Goal: Transaction & Acquisition: Purchase product/service

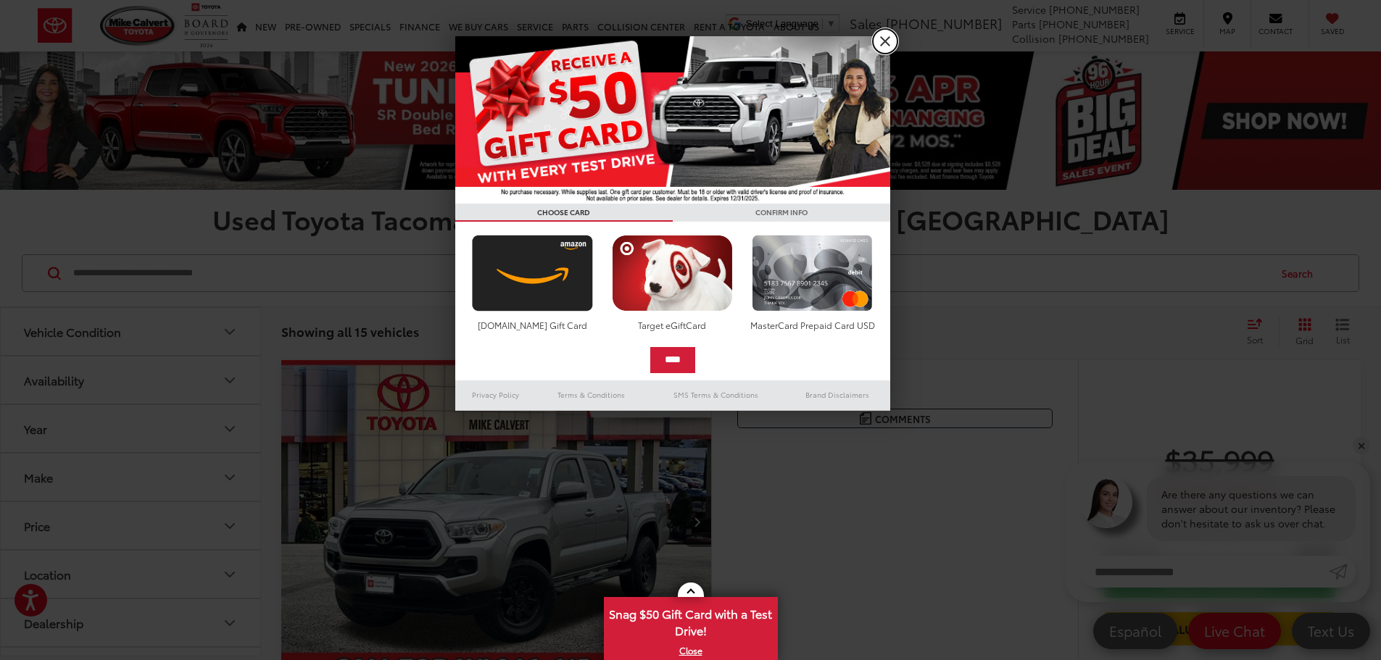
click at [886, 41] on link "X" at bounding box center [885, 41] width 25 height 25
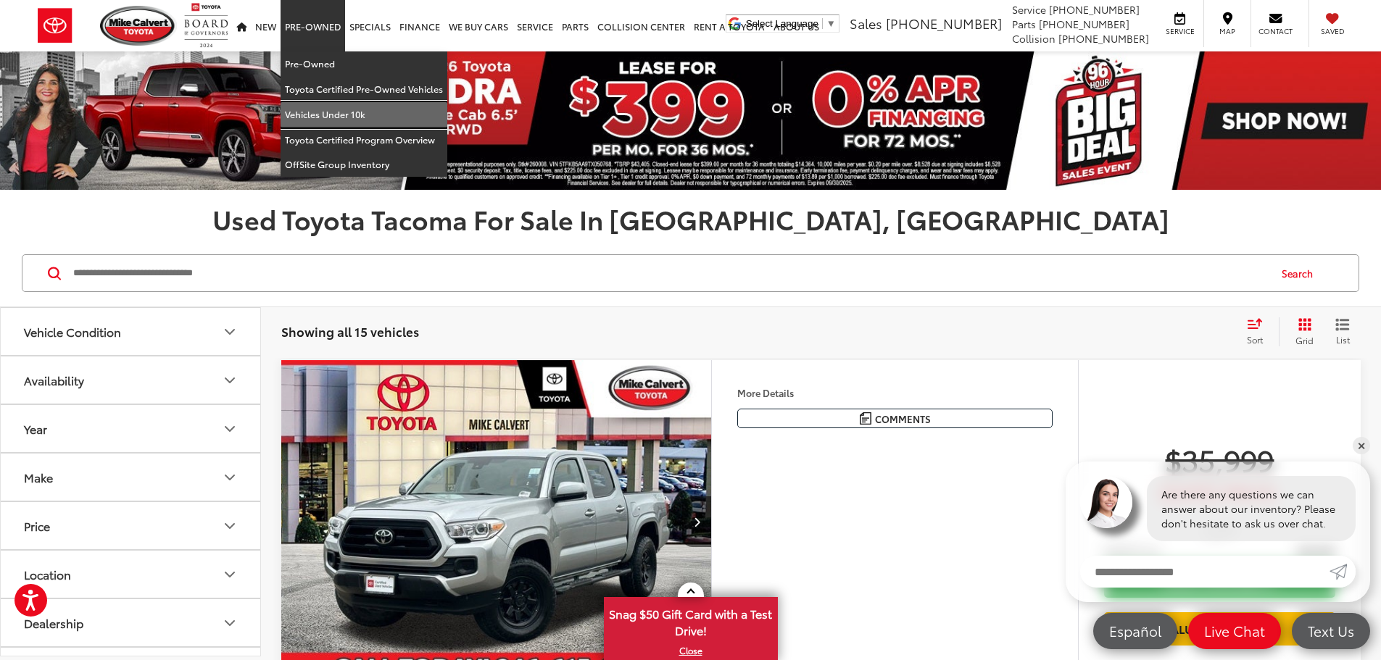
click at [337, 116] on link "Vehicles Under 10k" at bounding box center [363, 114] width 167 height 25
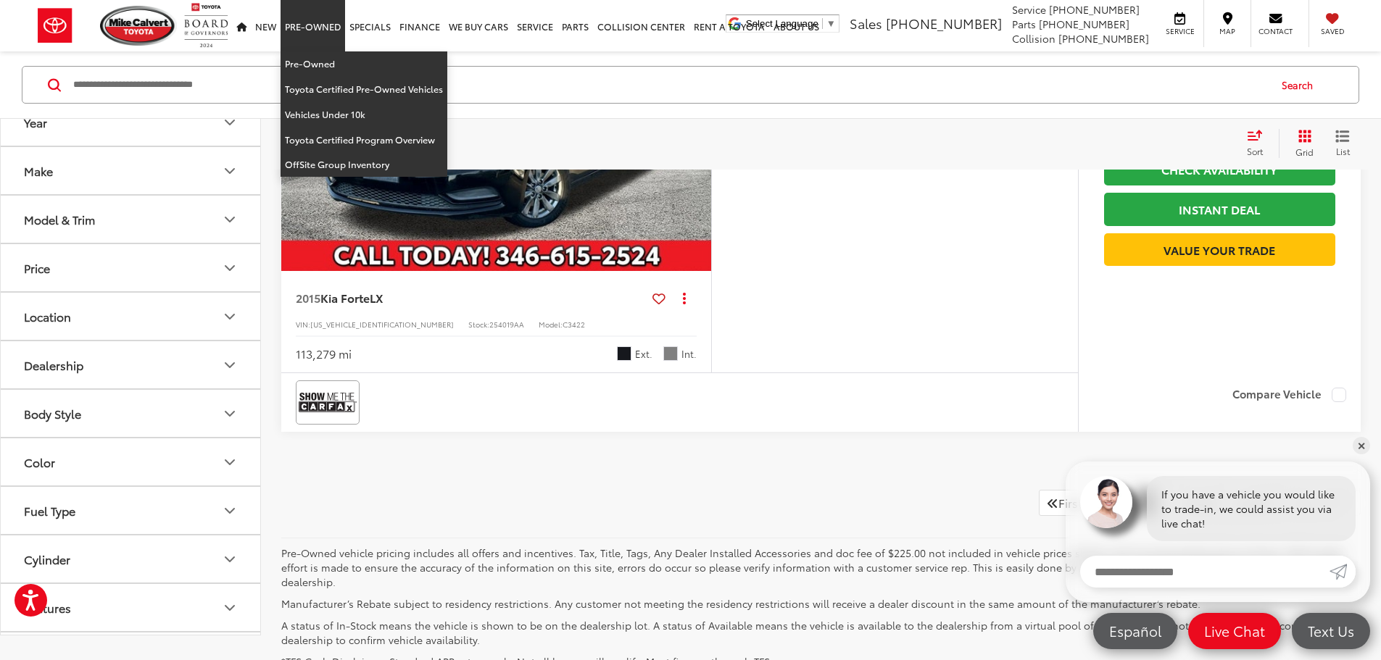
scroll to position [5922, 0]
click at [310, 62] on link "Pre-Owned" at bounding box center [363, 63] width 167 height 25
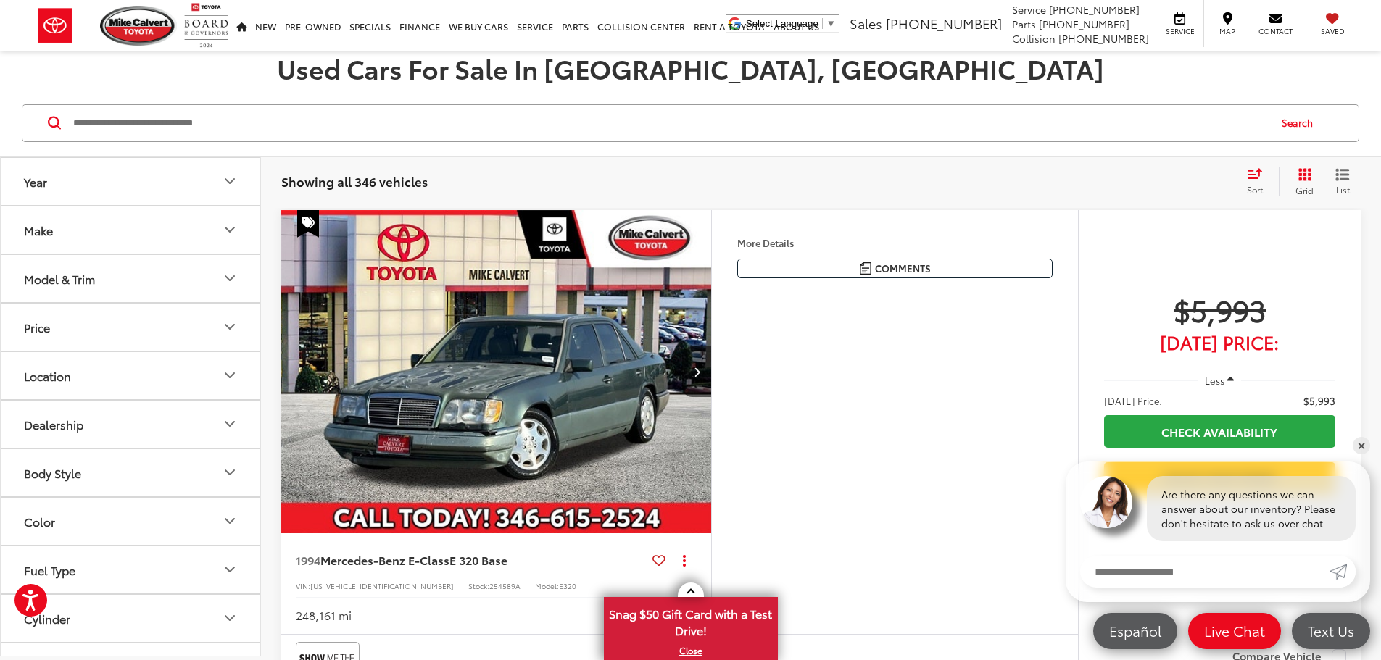
scroll to position [96, 0]
click at [236, 384] on icon "Body Style" at bounding box center [229, 375] width 17 height 17
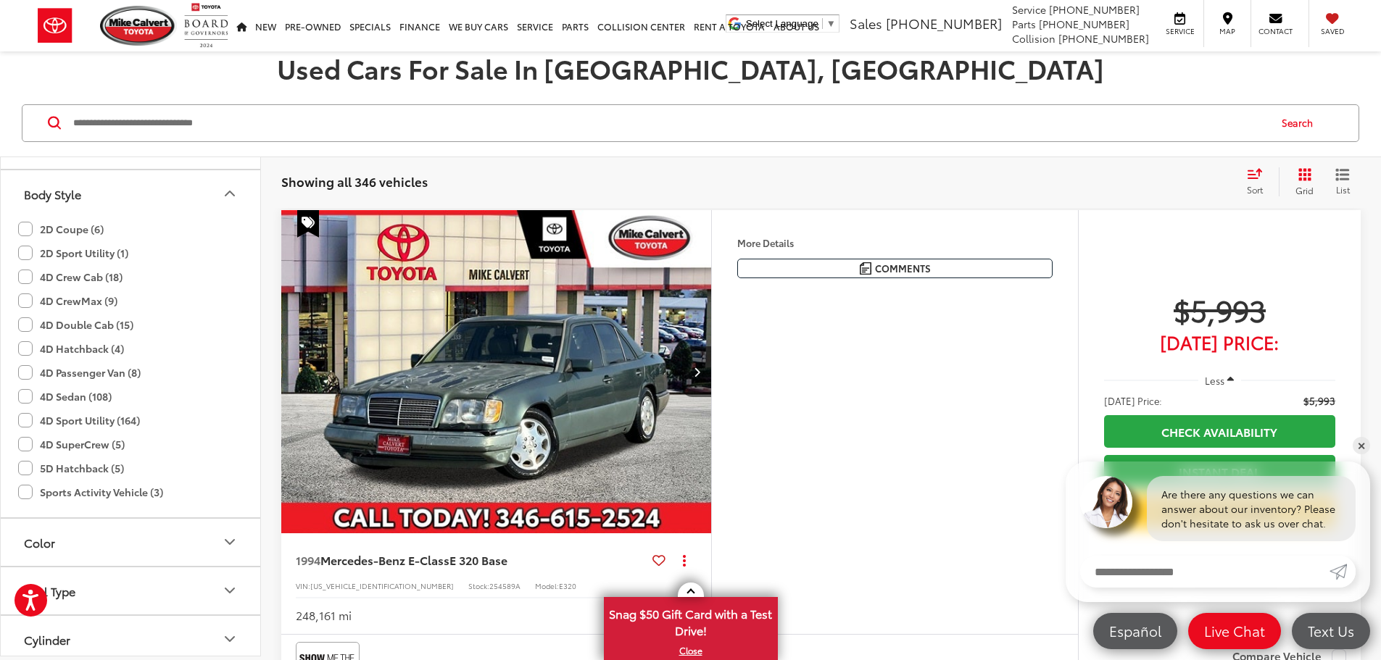
scroll to position [290, 0]
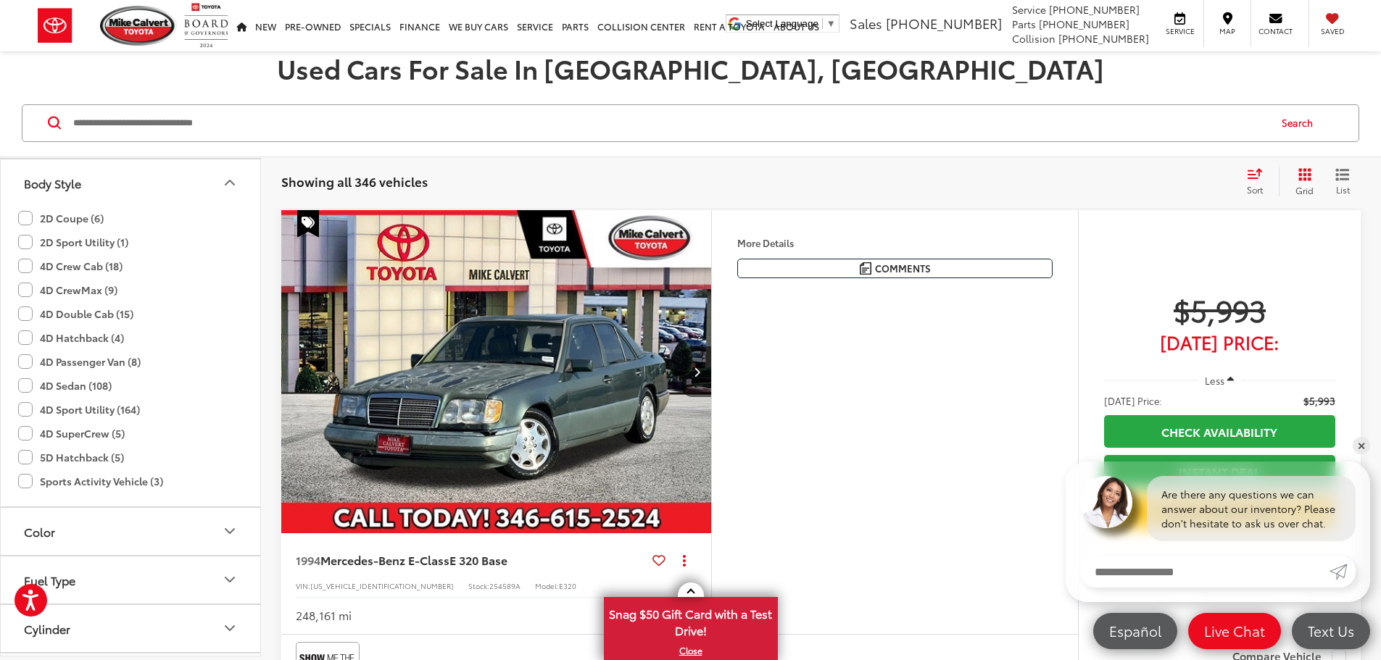
click at [25, 312] on label "4D Double Cab (15)" at bounding box center [75, 314] width 115 height 24
click at [26, 293] on label "4D CrewMax (9)" at bounding box center [67, 290] width 99 height 24
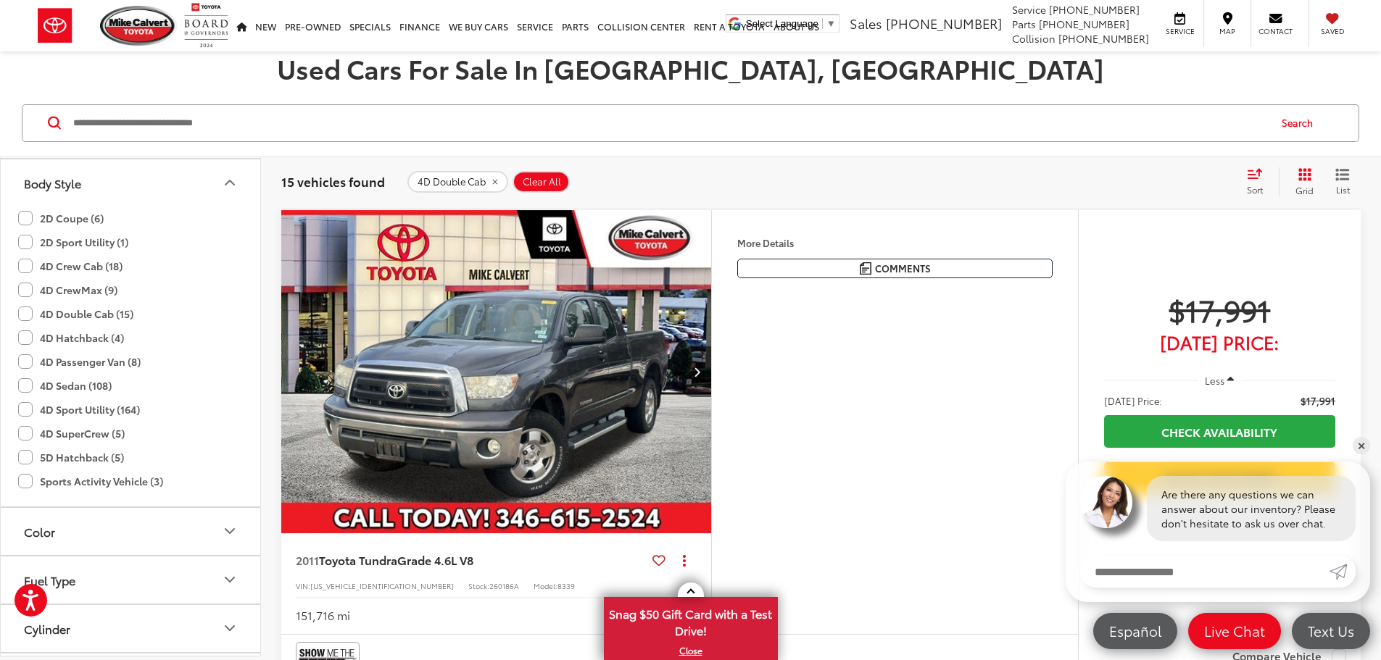
click at [28, 265] on label "4D Crew Cab (18)" at bounding box center [70, 266] width 104 height 24
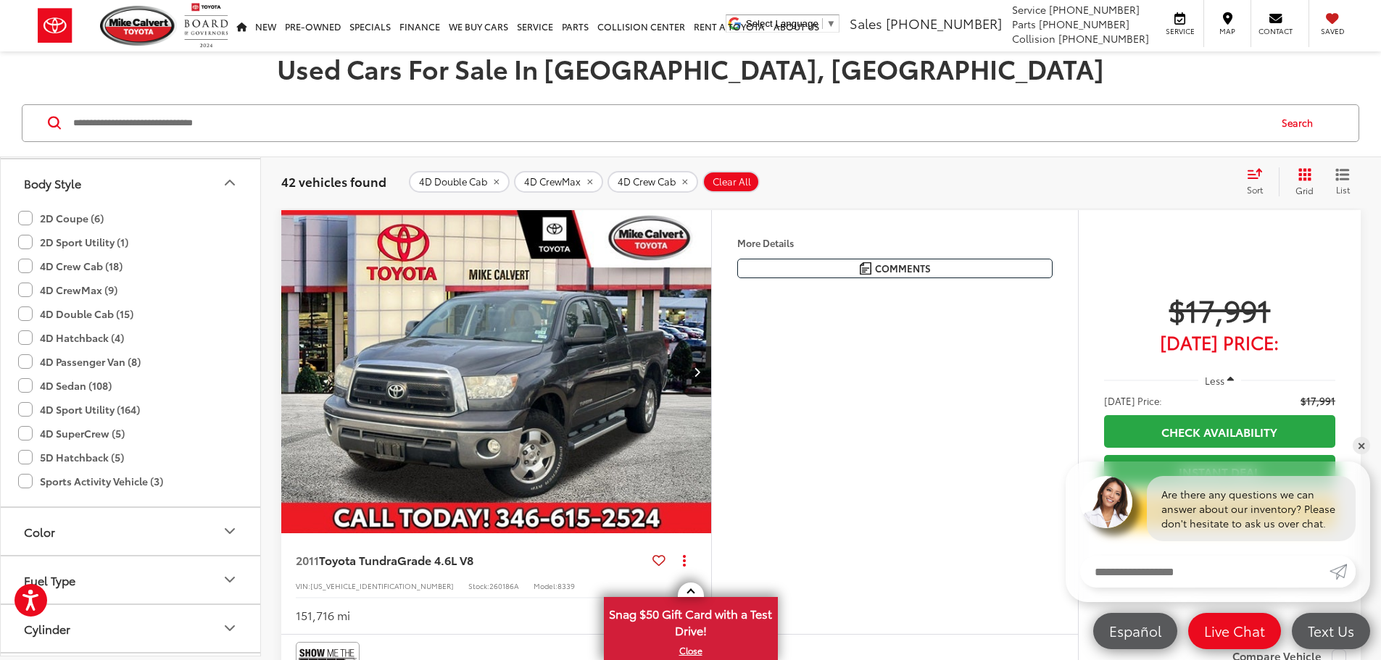
click at [26, 240] on label "2D Sport Utility (1)" at bounding box center [73, 242] width 110 height 24
click at [25, 433] on label "4D SuperCrew (5)" at bounding box center [71, 434] width 107 height 24
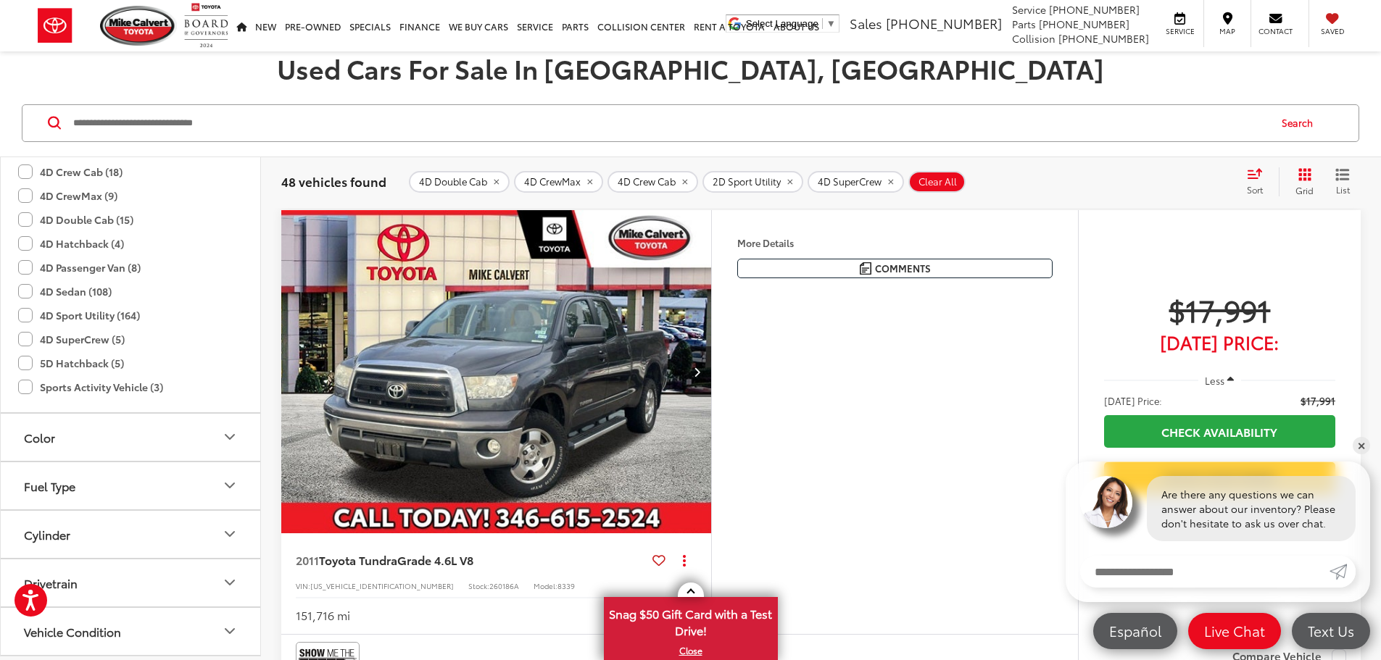
scroll to position [386, 0]
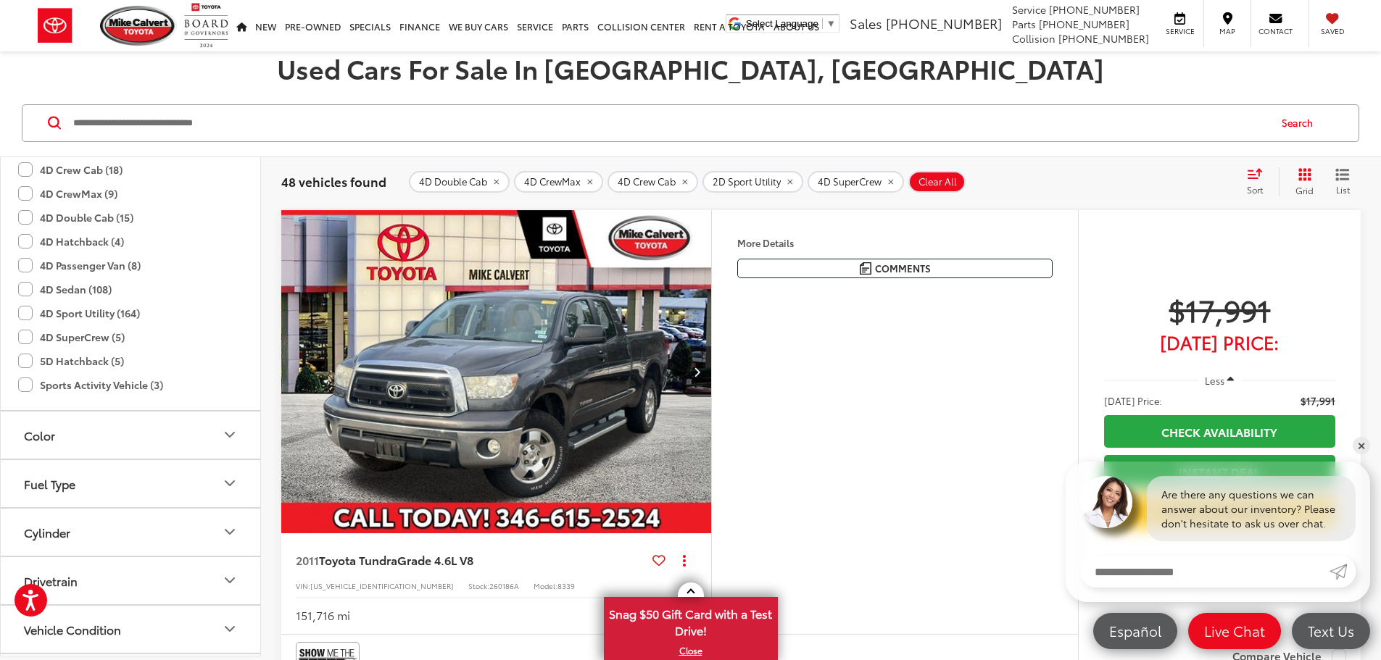
click at [963, 446] on div "Features Bluetooth® 4WD/AWD Keyless Entry Emergency Brake Assist Cold Weather P…" at bounding box center [894, 422] width 367 height 425
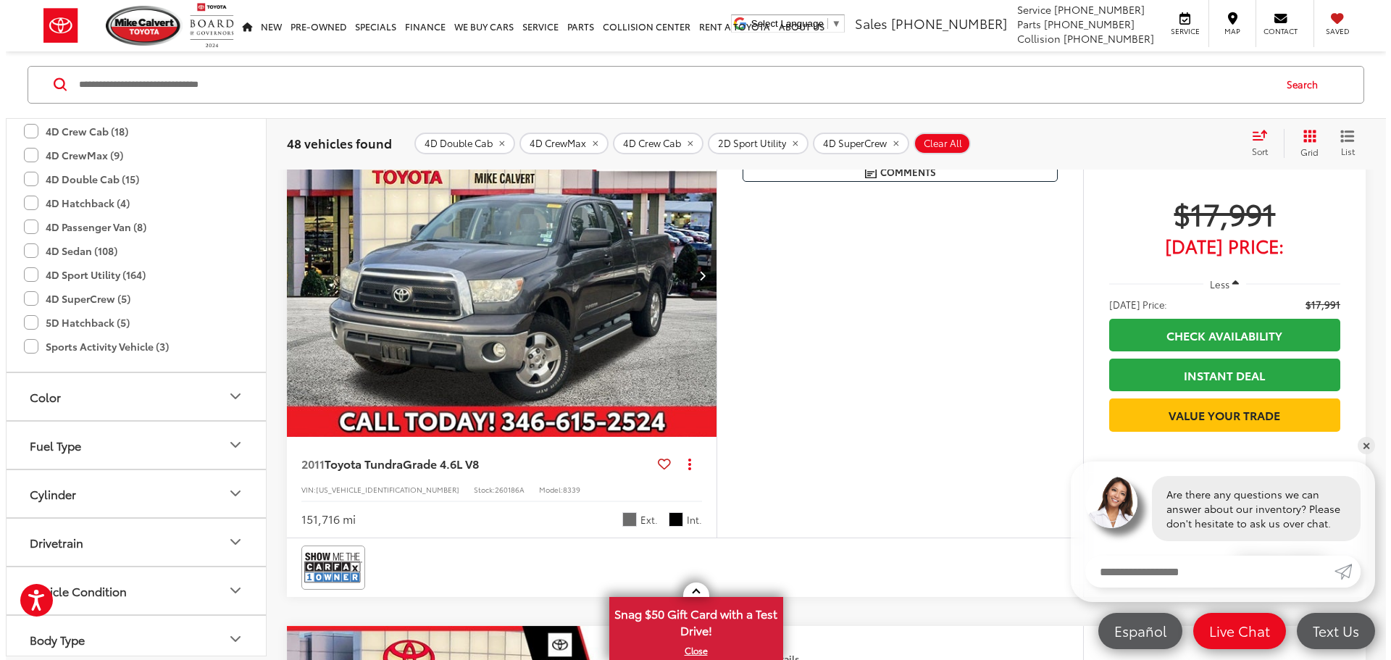
scroll to position [193, 0]
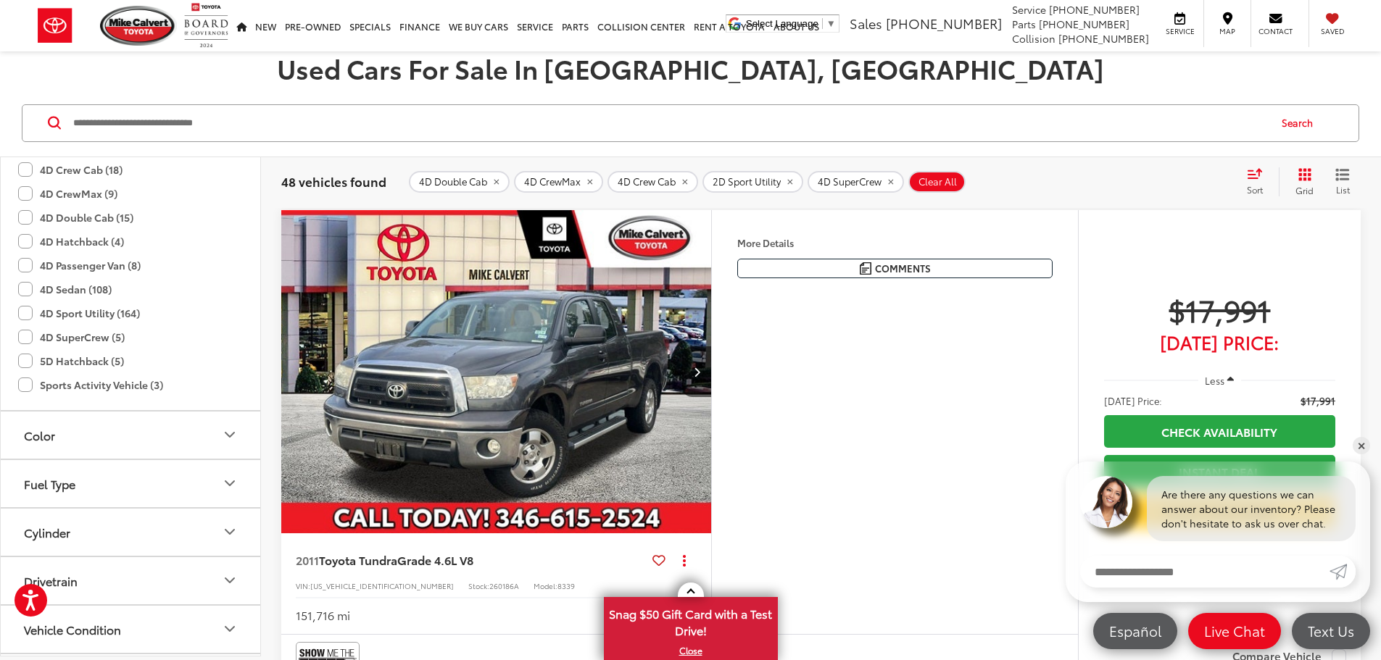
click at [0, 0] on button "More..." at bounding box center [0, 0] width 0 height 0
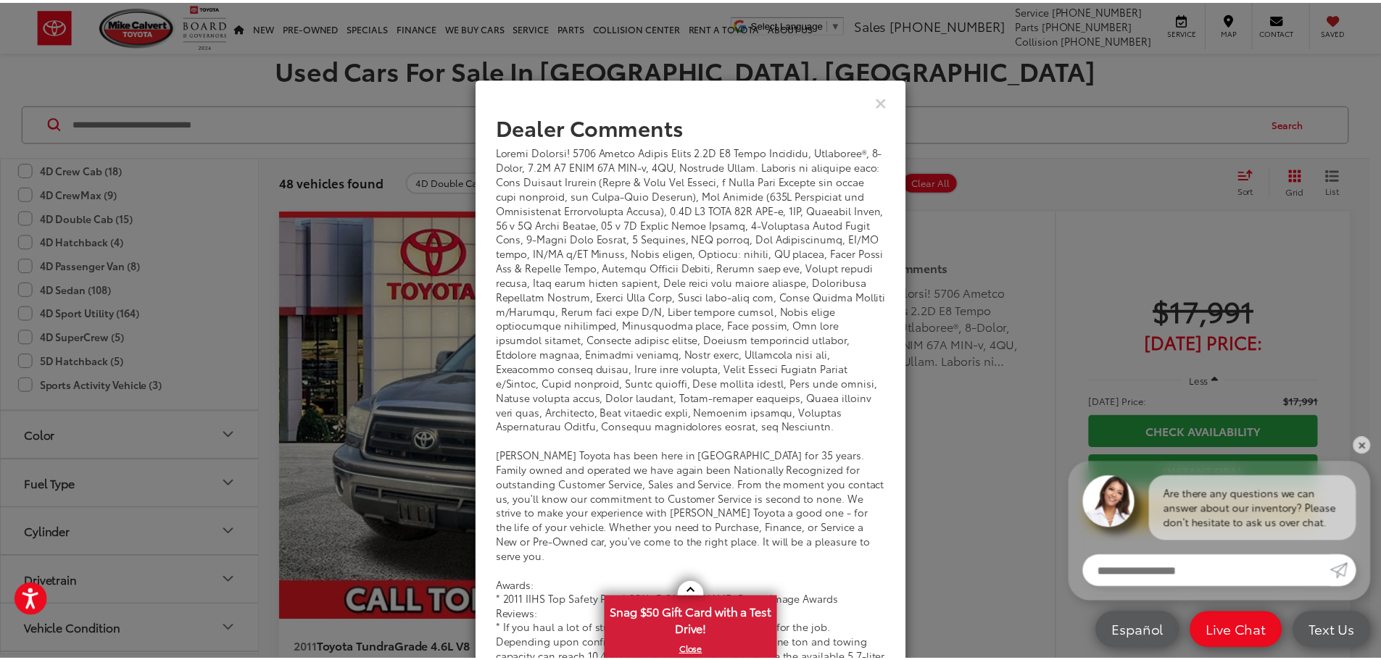
scroll to position [63, 0]
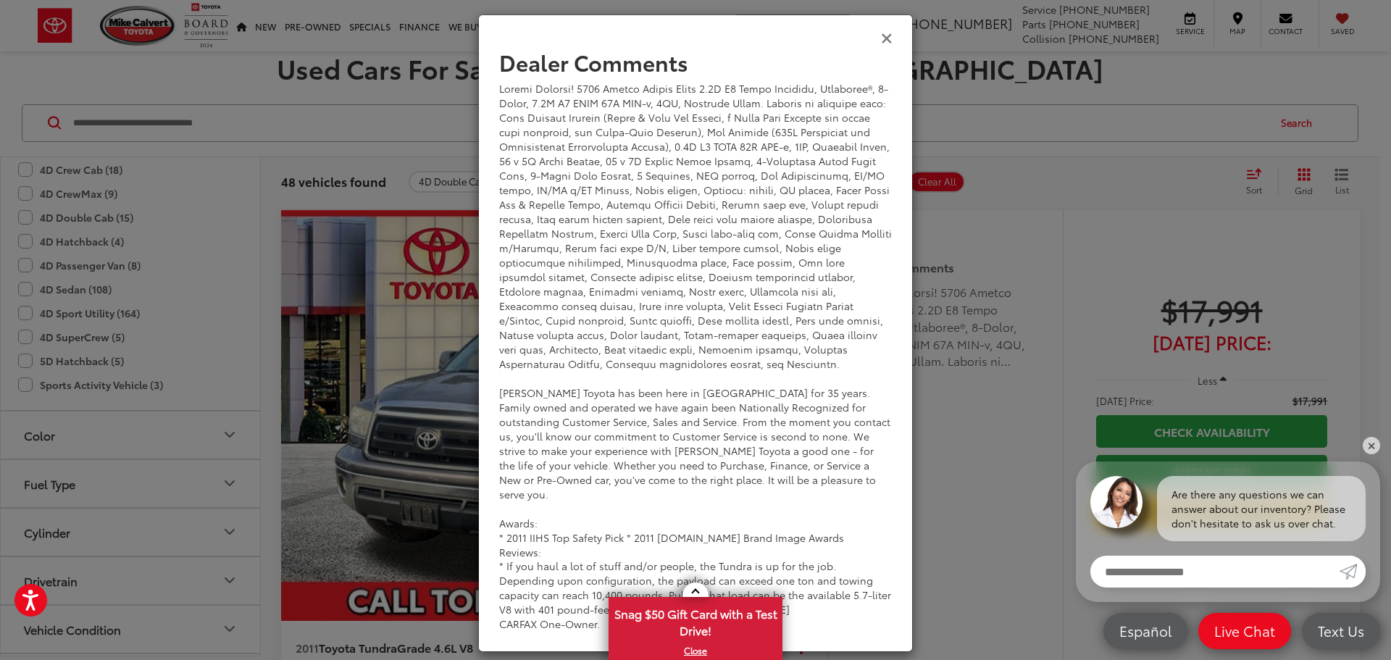
click at [883, 32] on icon "Close" at bounding box center [887, 37] width 12 height 15
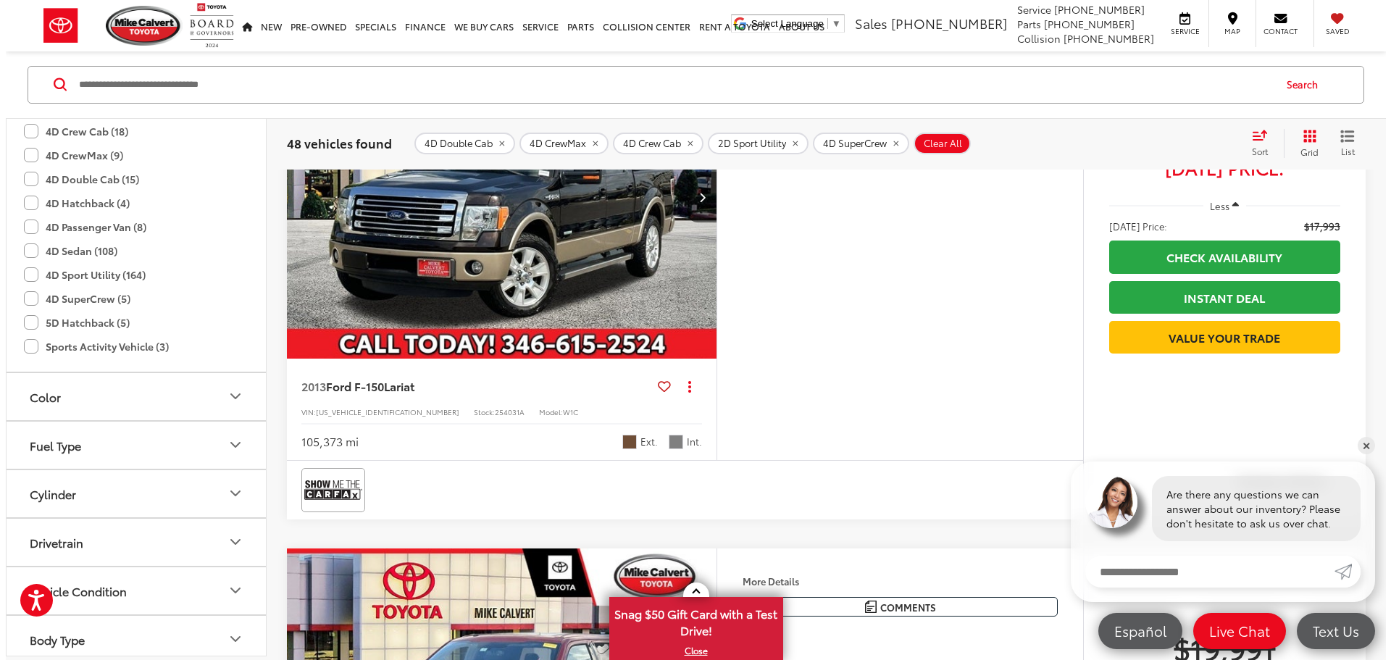
scroll to position [870, 0]
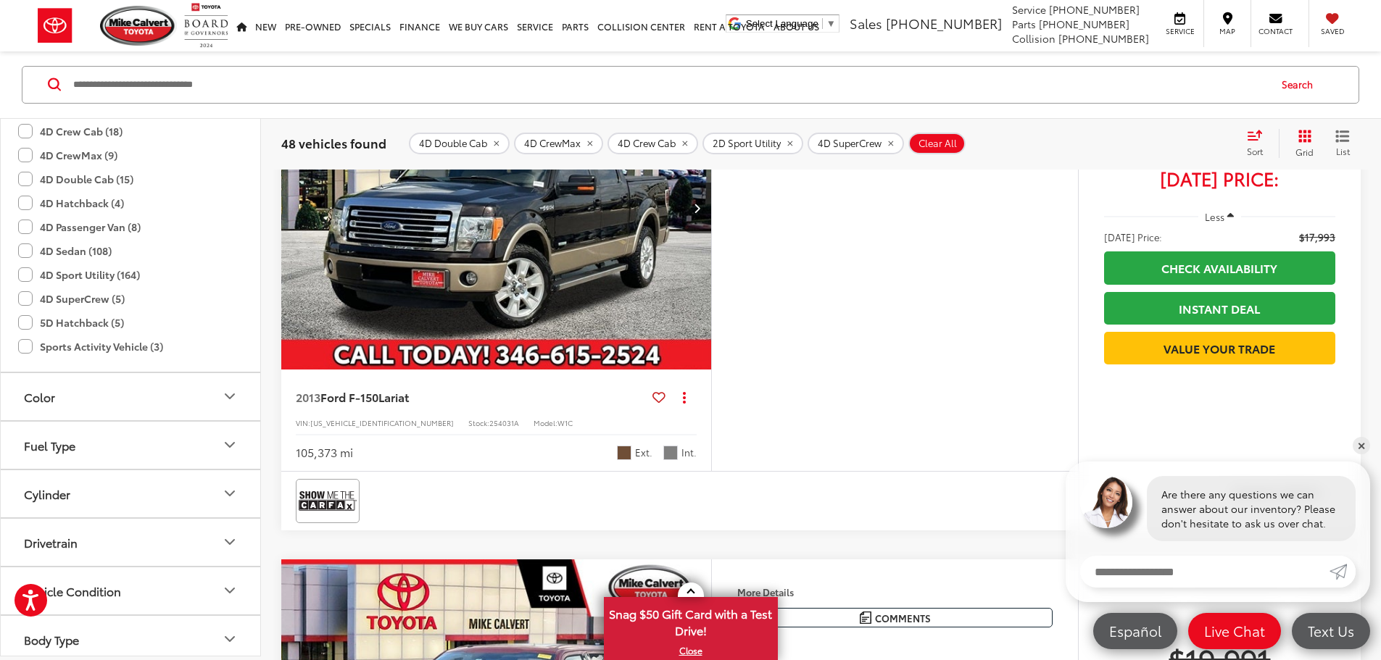
click at [0, 0] on button "More..." at bounding box center [0, 0] width 0 height 0
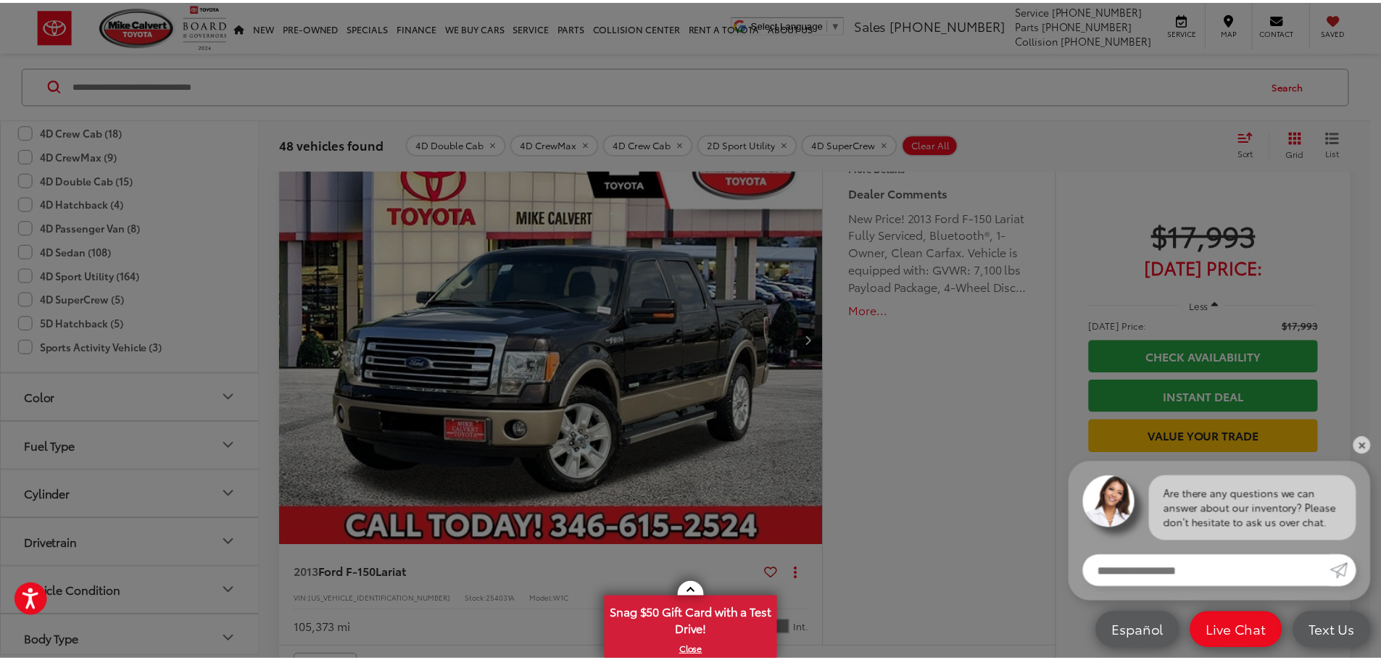
scroll to position [0, 0]
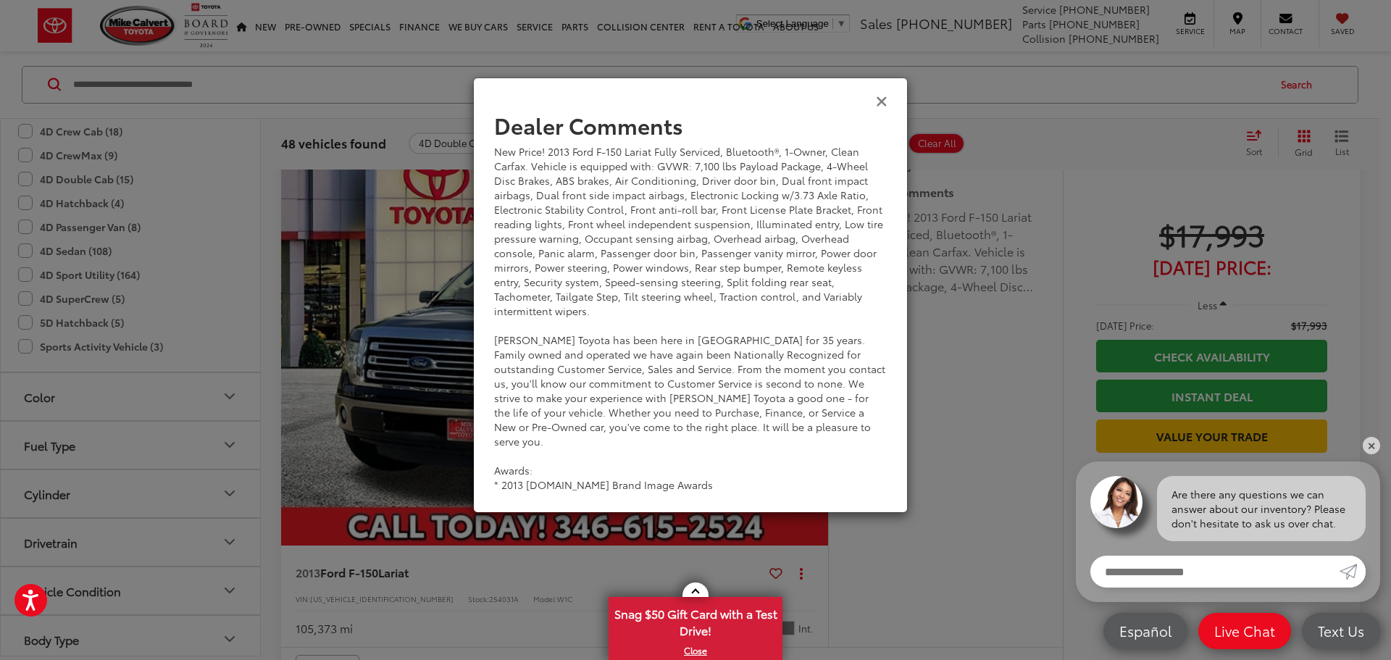
click at [882, 102] on icon "Close" at bounding box center [882, 100] width 12 height 15
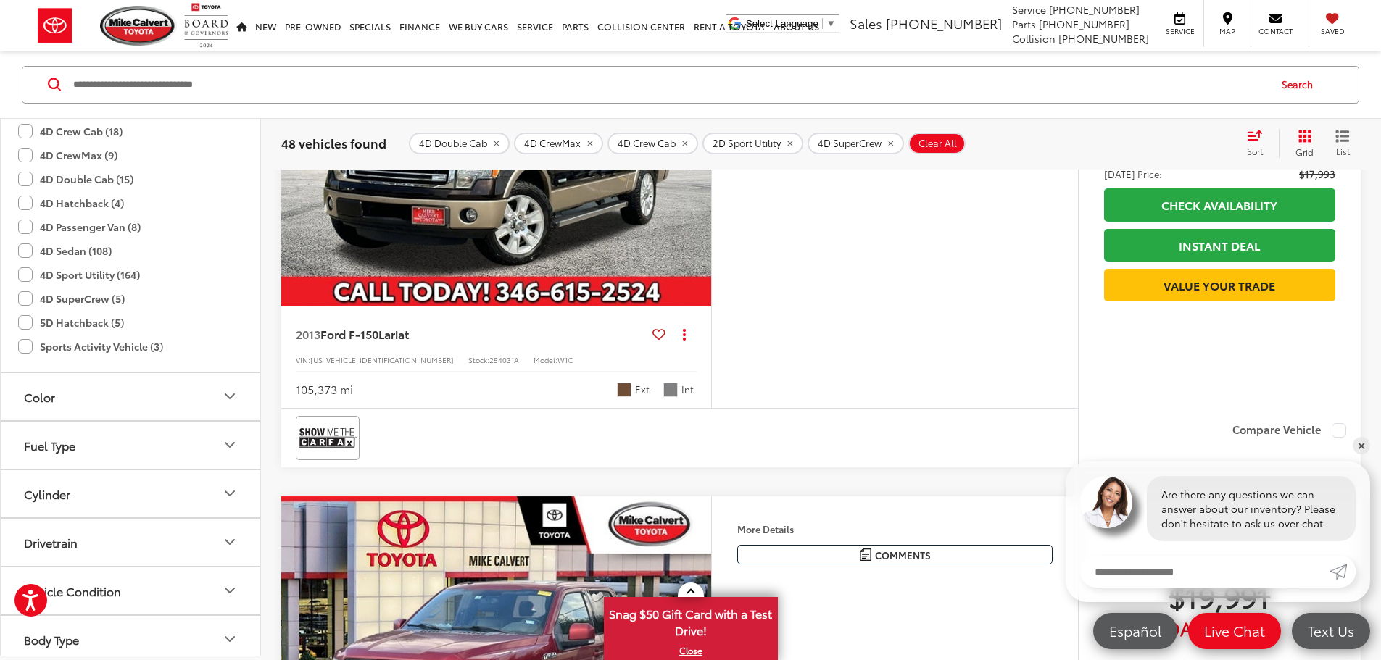
scroll to position [1063, 0]
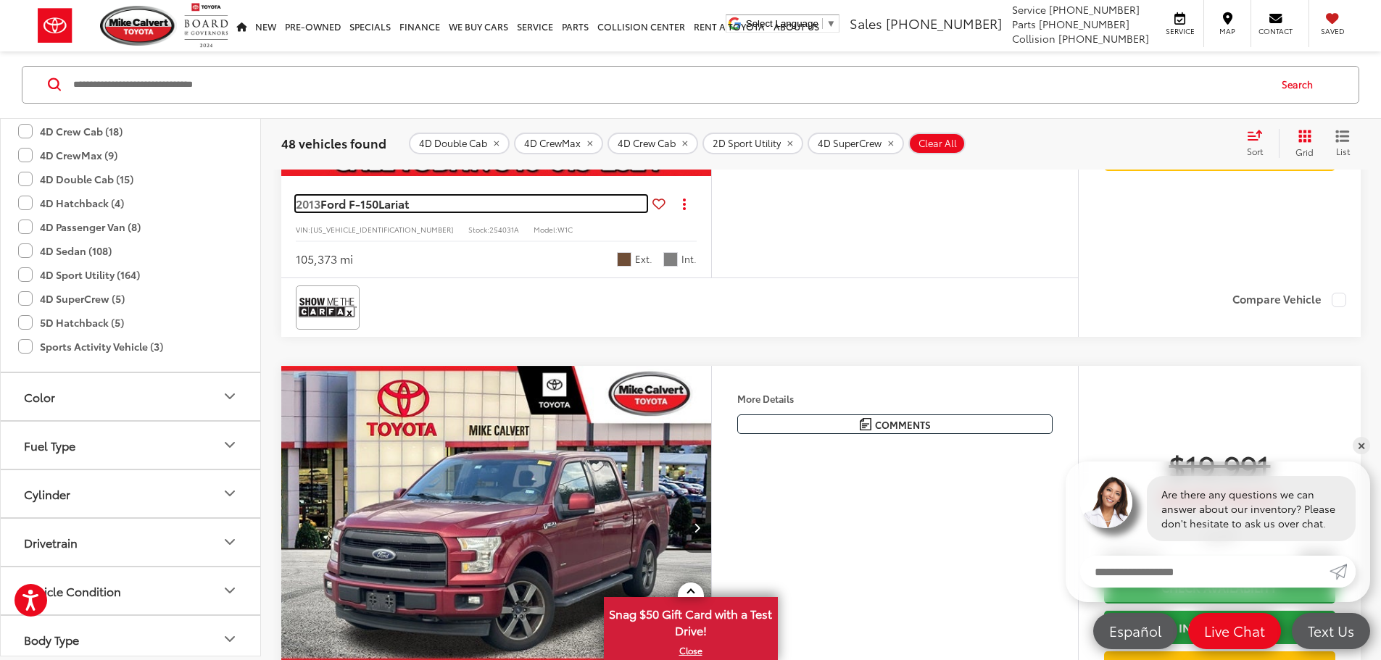
click at [359, 212] on span "Ford F-150" at bounding box center [349, 203] width 58 height 17
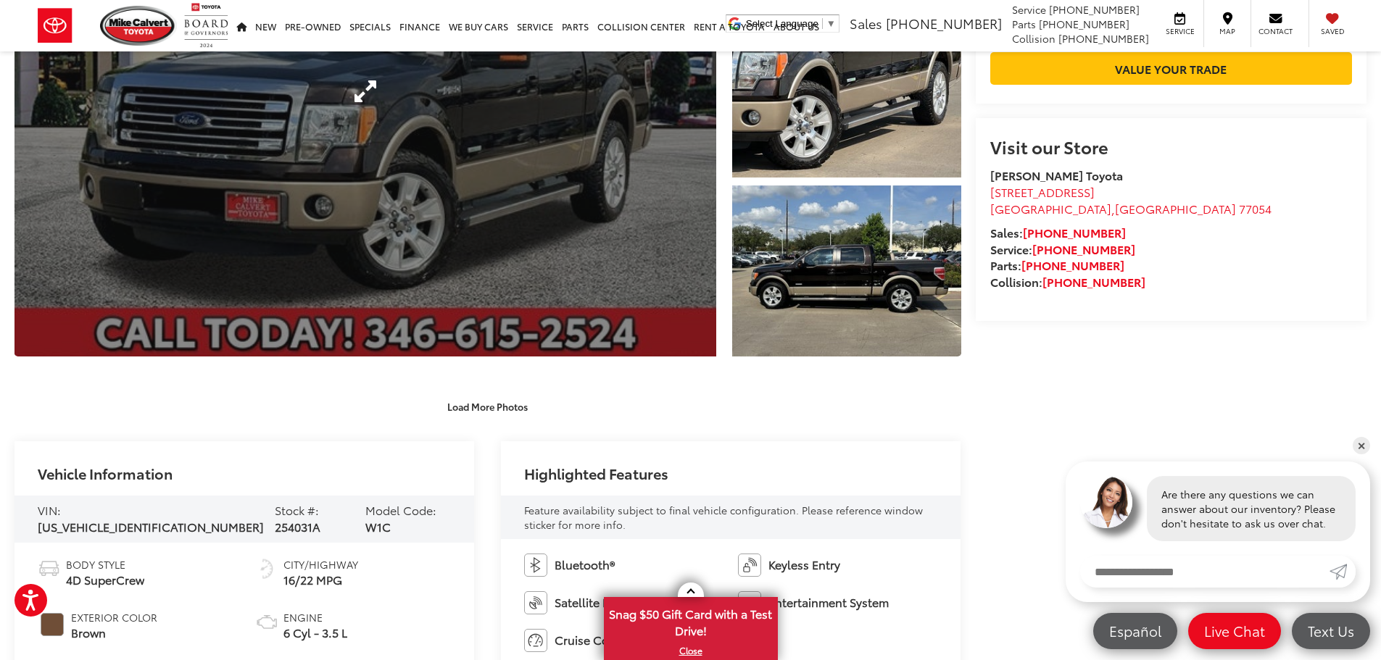
scroll to position [290, 0]
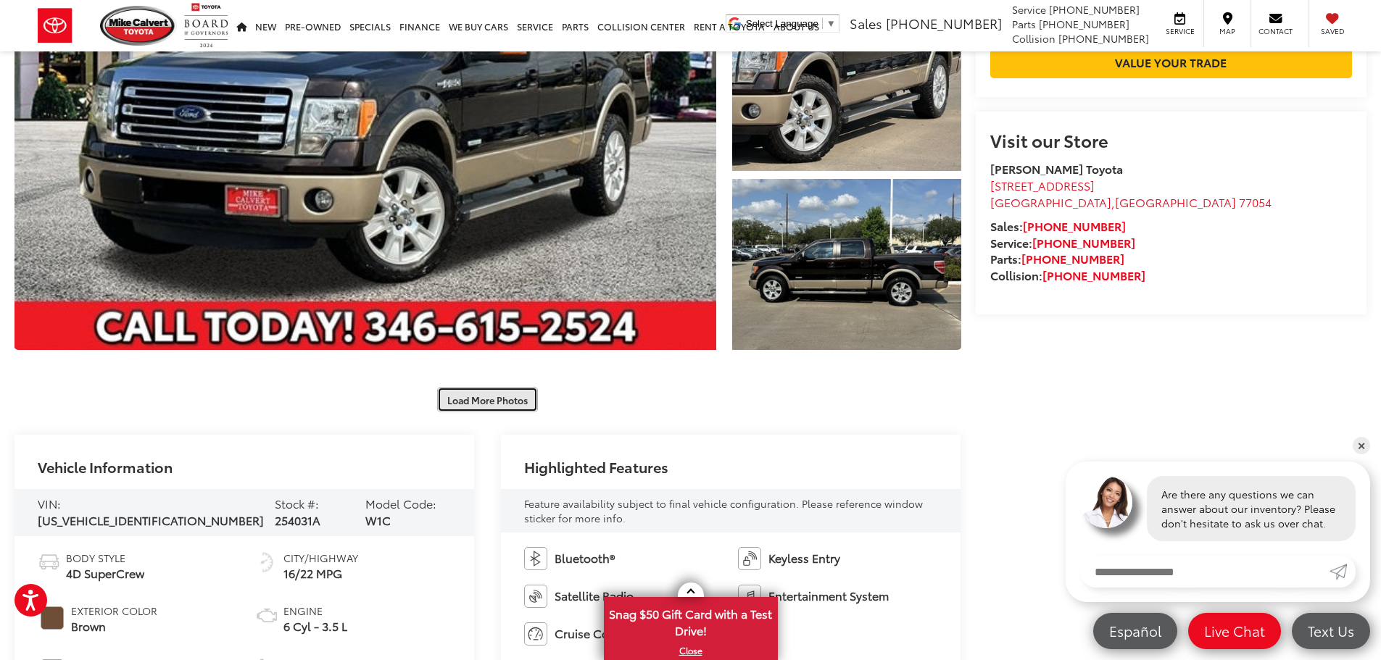
click at [489, 401] on button "Load More Photos" at bounding box center [487, 399] width 101 height 25
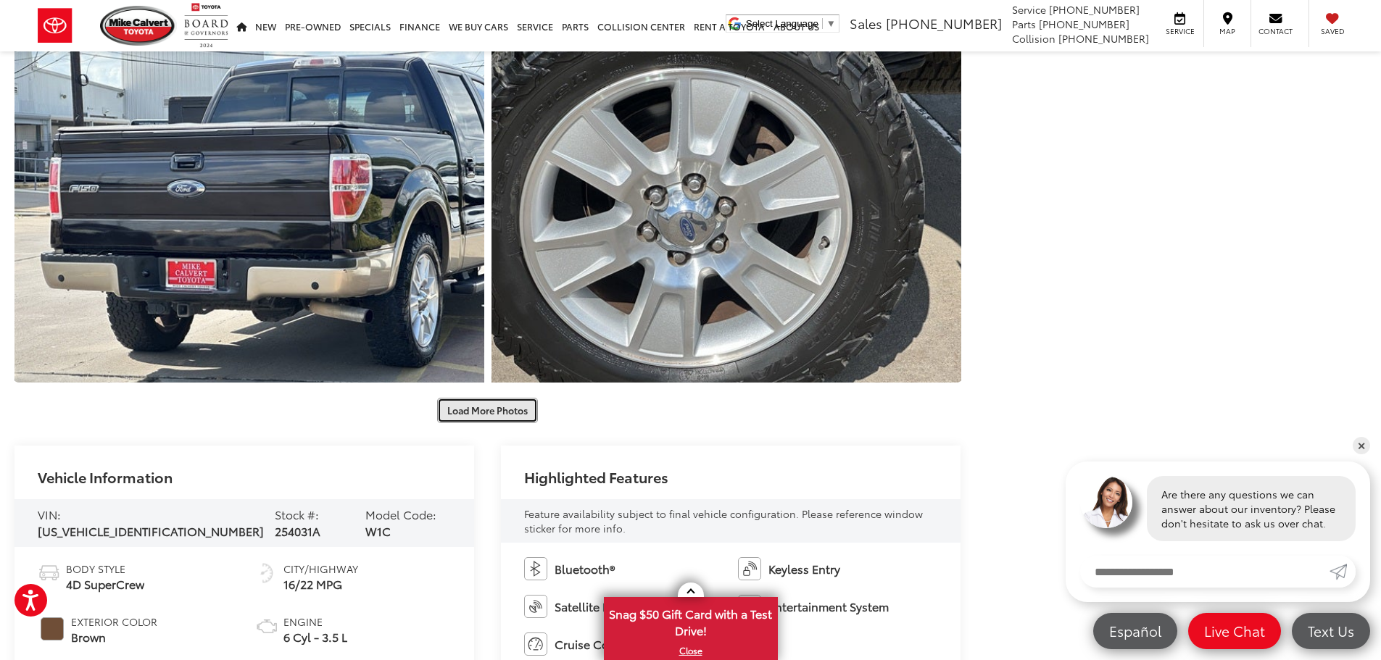
scroll to position [773, 0]
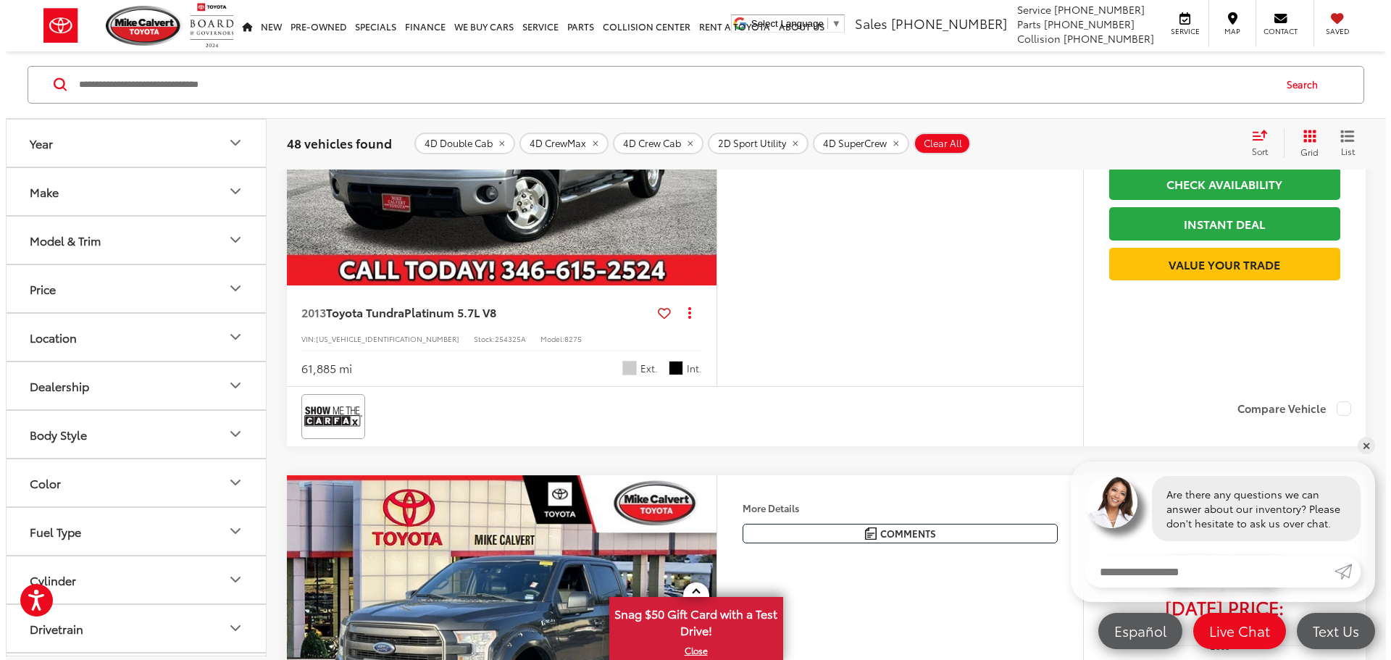
scroll to position [2068, 0]
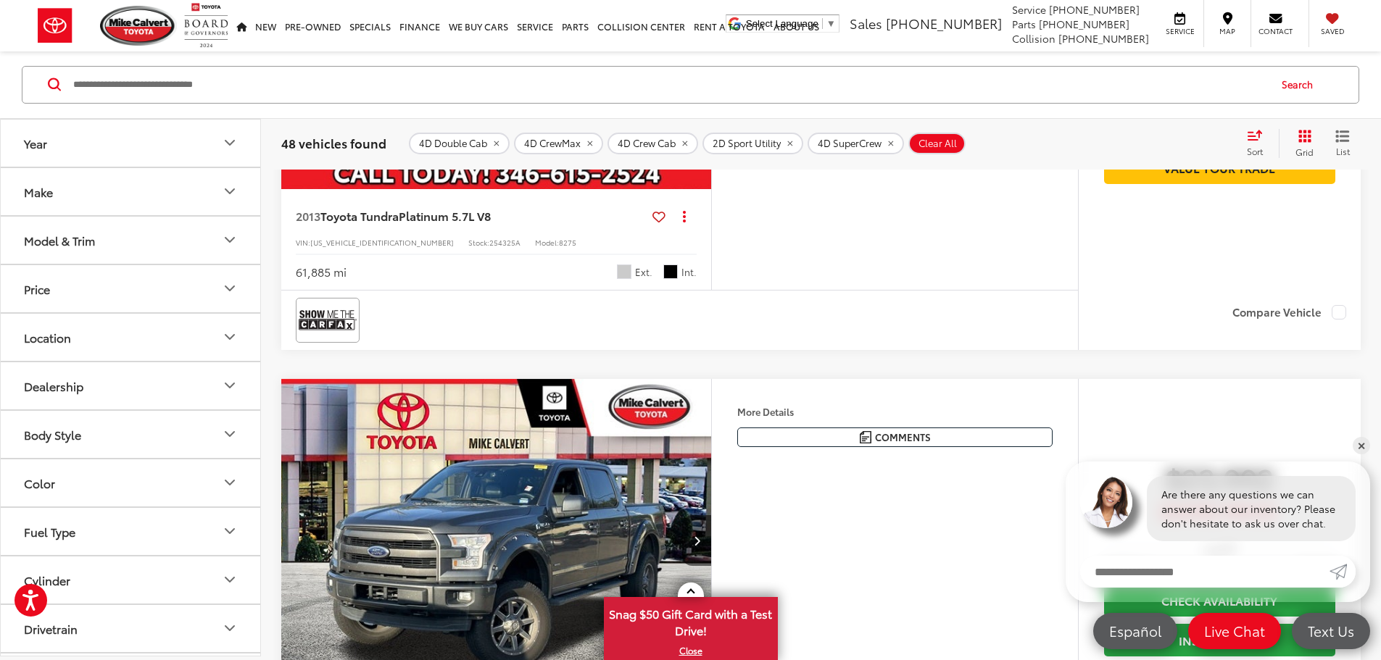
click at [0, 0] on button "More..." at bounding box center [0, 0] width 0 height 0
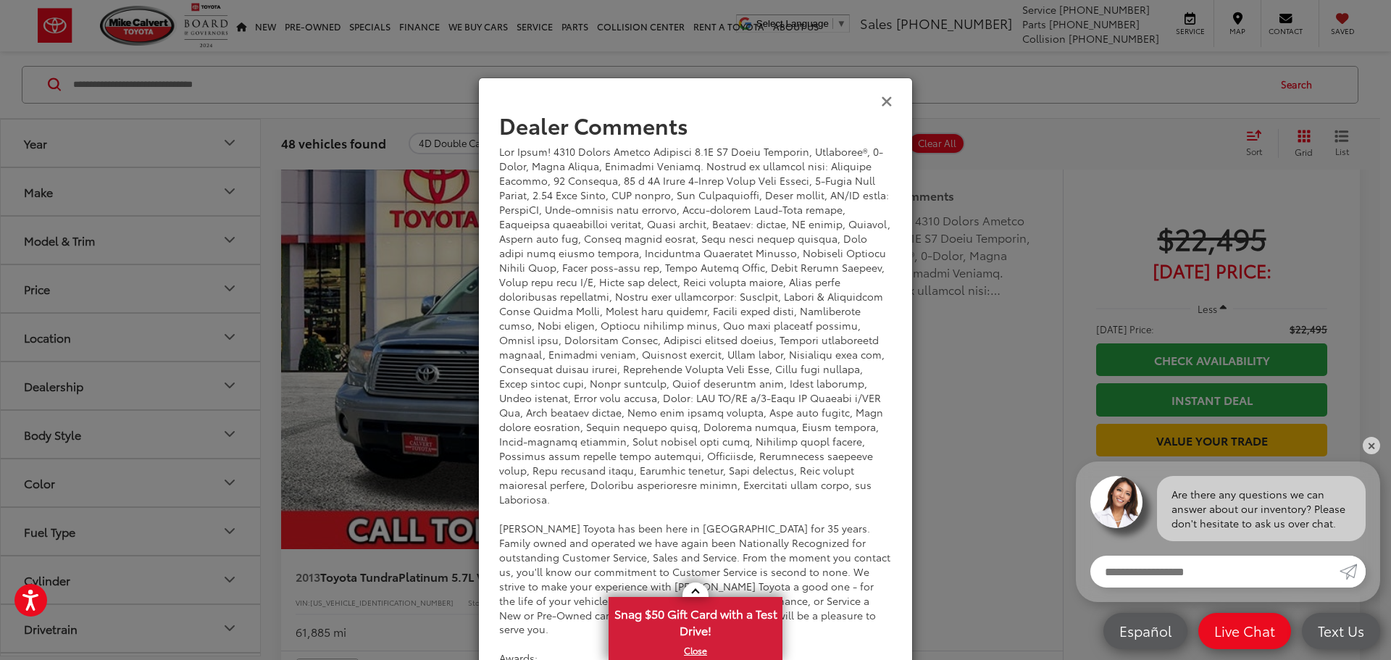
click at [883, 100] on icon "Close" at bounding box center [887, 100] width 12 height 15
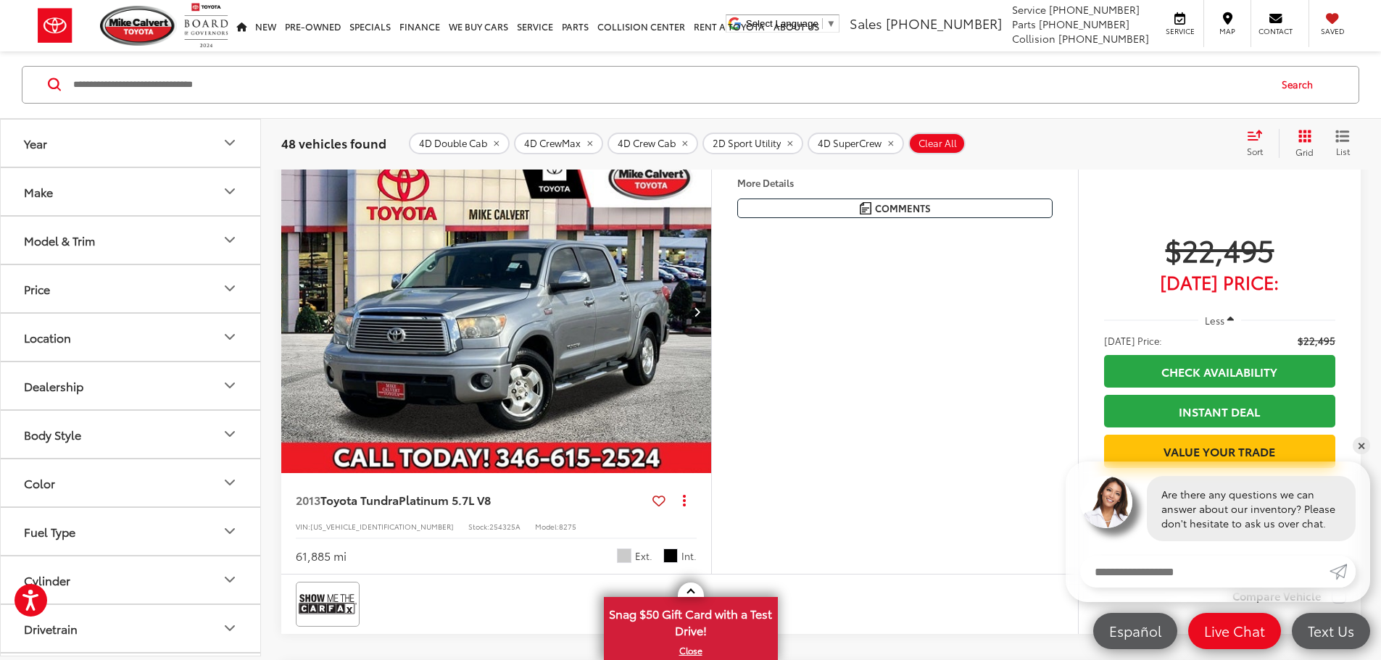
scroll to position [1585, 0]
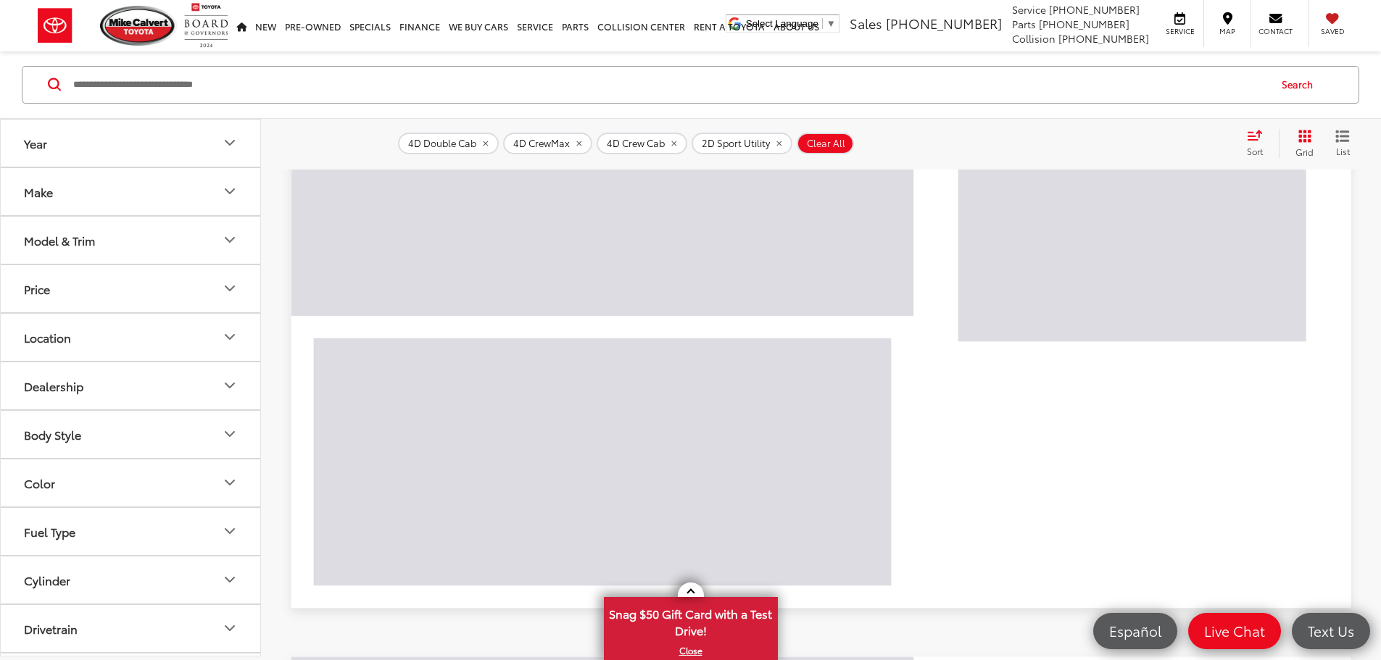
scroll to position [354, 0]
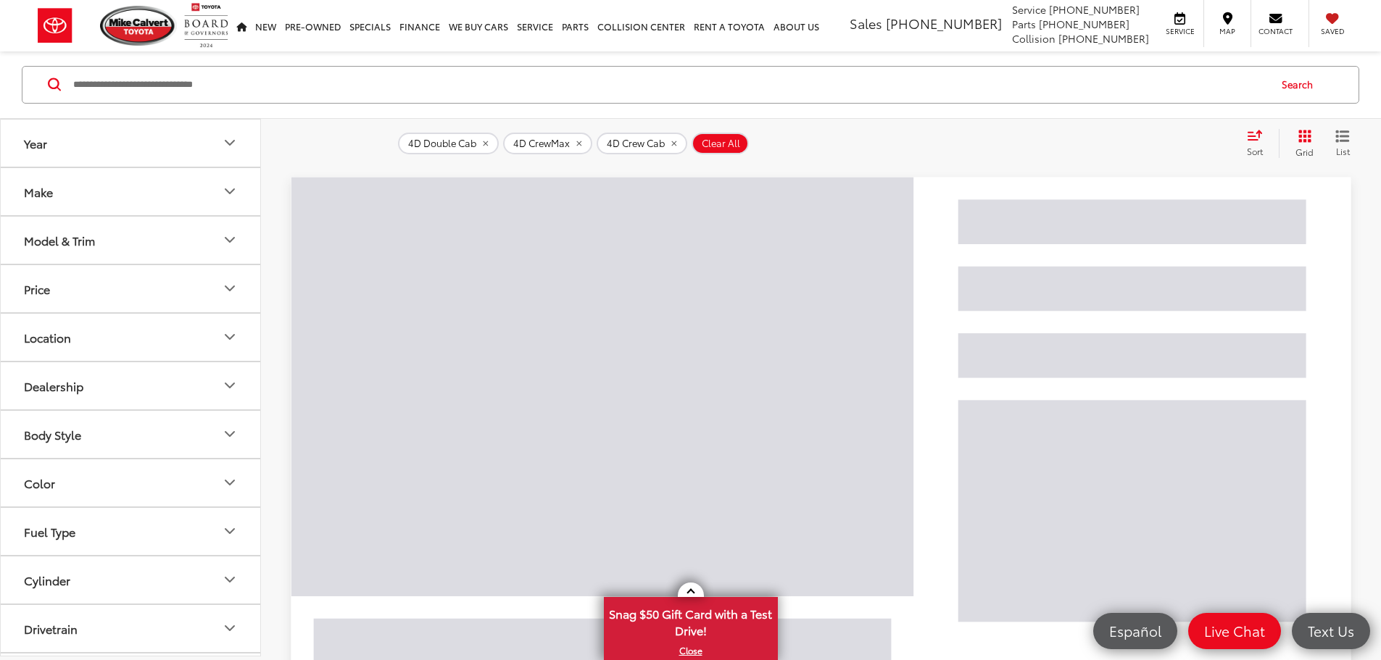
scroll to position [231, 0]
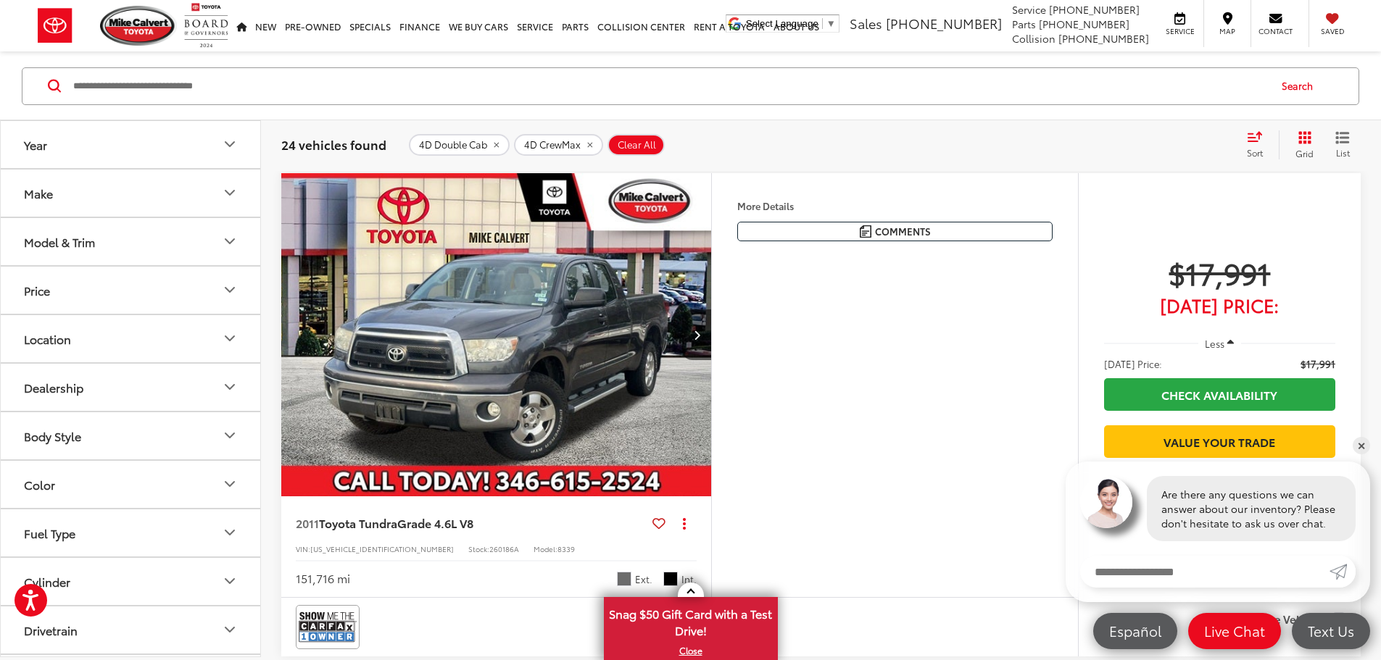
scroll to position [231, 0]
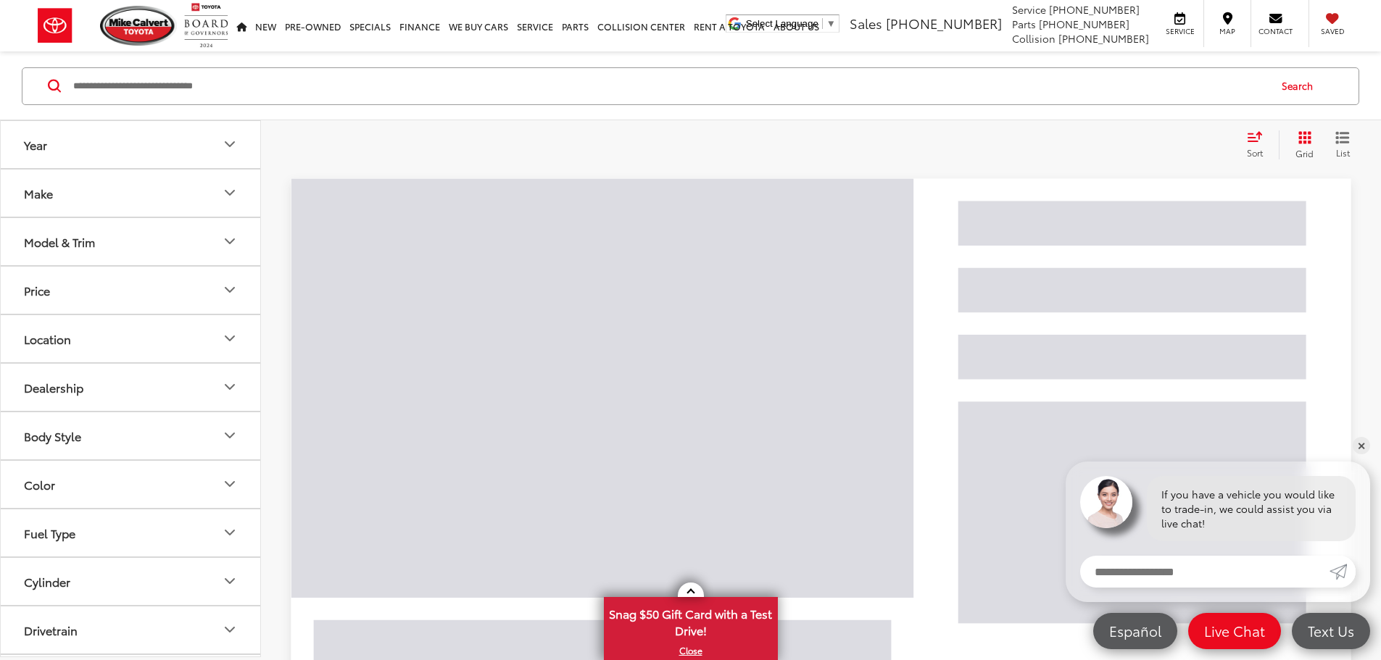
scroll to position [231, 0]
